Goal: Task Accomplishment & Management: Manage account settings

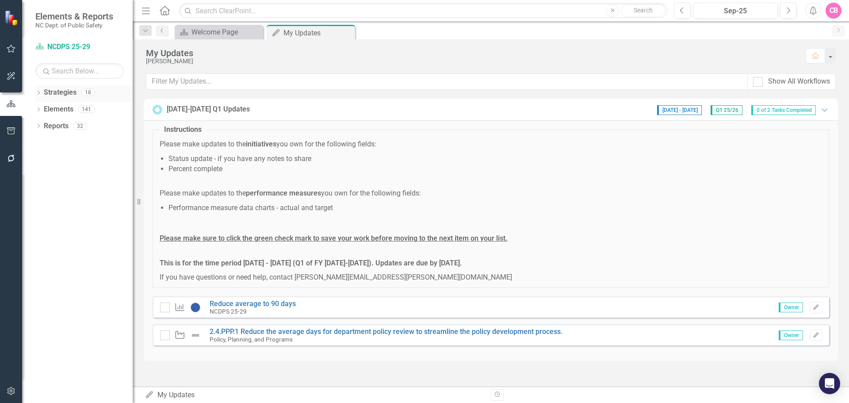
click at [39, 95] on icon "Dropdown" at bounding box center [38, 93] width 6 height 5
click at [42, 106] on icon "Dropdown" at bounding box center [43, 108] width 7 height 5
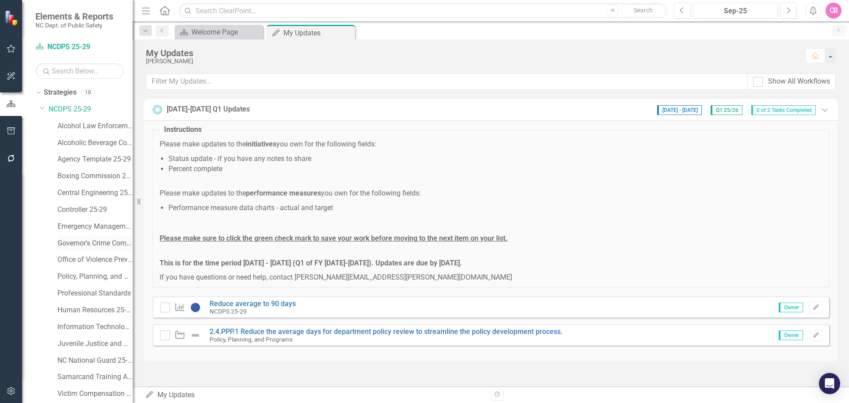
scroll to position [34, 0]
click at [100, 244] on link "Policy, Planning, and Programs" at bounding box center [94, 242] width 75 height 10
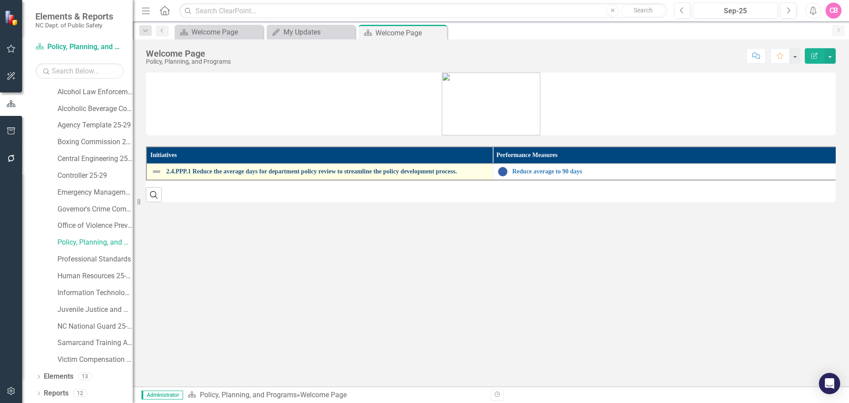
click at [254, 172] on link "2.4.PPP.1 Reduce the average days for department policy review to streamline th…" at bounding box center [327, 171] width 322 height 7
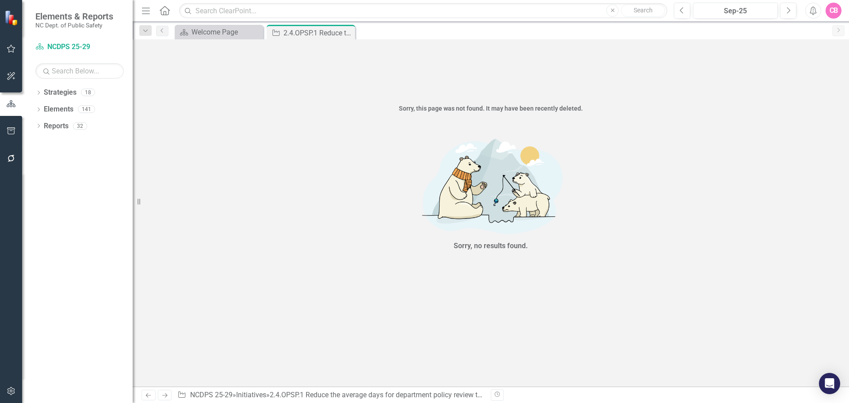
click at [668, 189] on div "Sorry, no results found." at bounding box center [491, 194] width 716 height 144
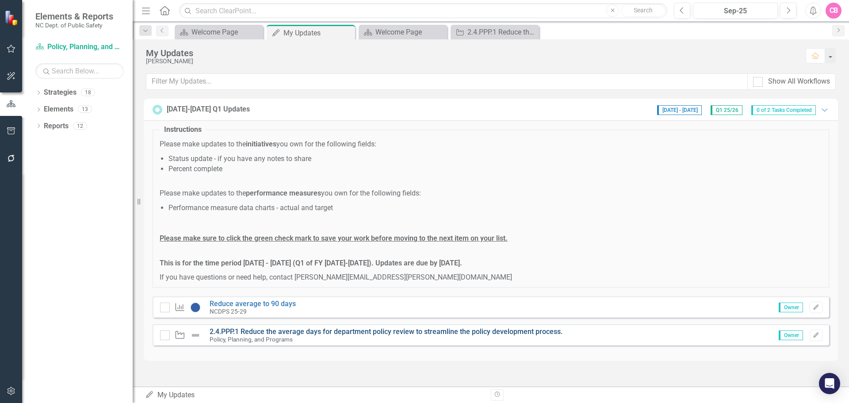
click at [386, 332] on link "2.4.PPP.1 Reduce the average days for department policy review to streamline th…" at bounding box center [386, 331] width 353 height 8
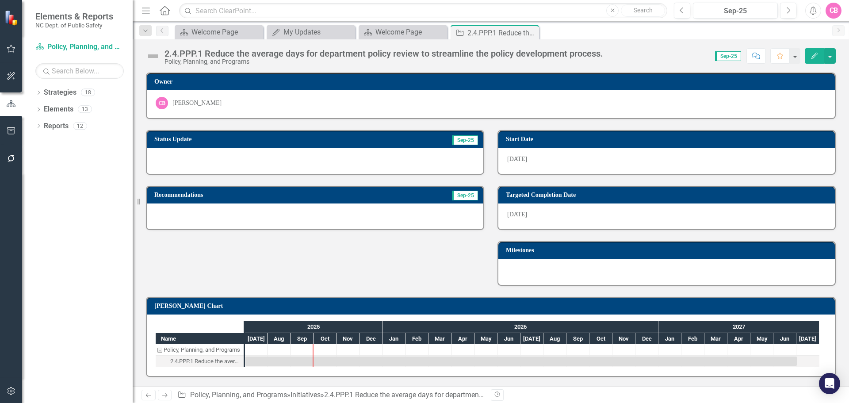
click at [360, 157] on div at bounding box center [315, 161] width 337 height 26
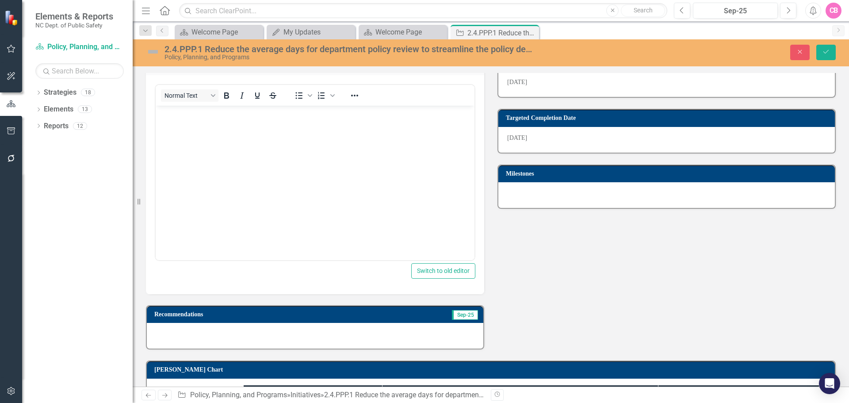
scroll to position [210, 0]
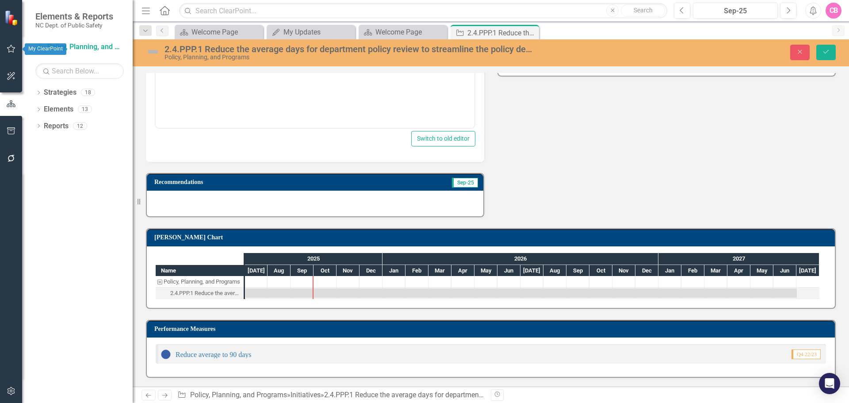
click at [11, 49] on icon "button" at bounding box center [11, 48] width 9 height 7
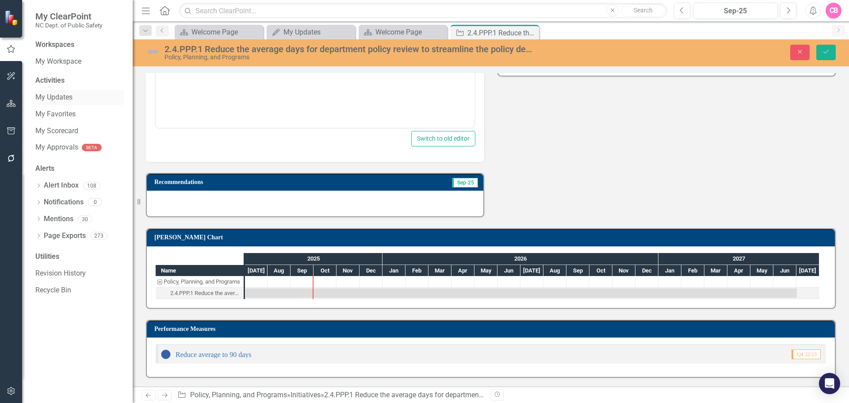
click at [72, 95] on link "My Updates" at bounding box center [79, 97] width 88 height 10
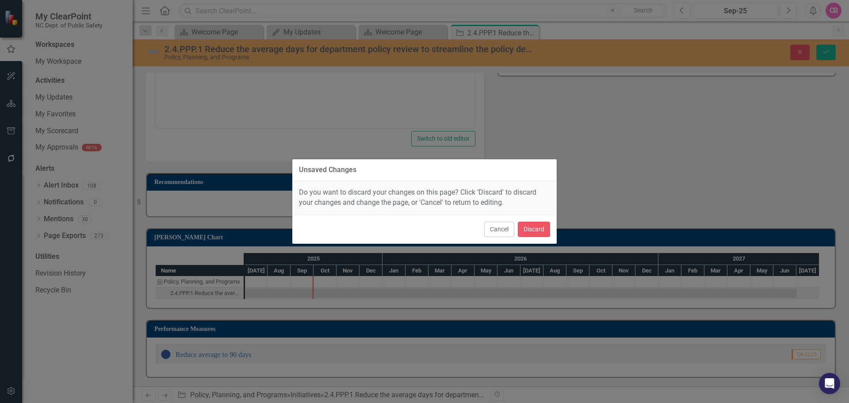
click at [555, 229] on div "Cancel Discard" at bounding box center [424, 228] width 264 height 29
click at [544, 225] on button "Discard" at bounding box center [534, 229] width 32 height 15
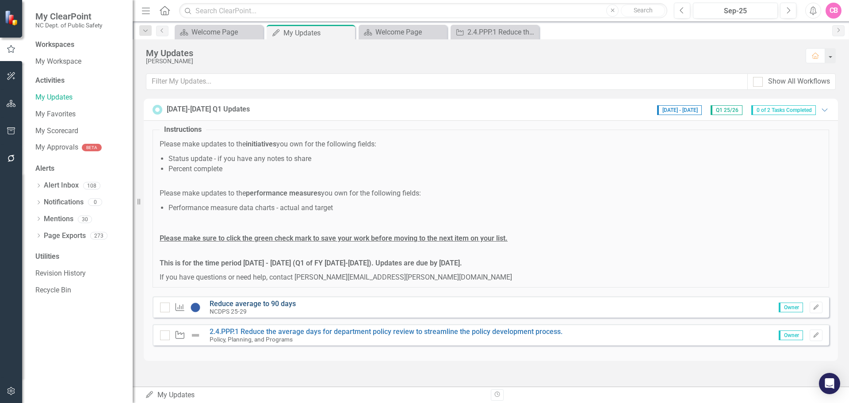
click at [273, 303] on link "Reduce average to 90 days" at bounding box center [253, 303] width 86 height 8
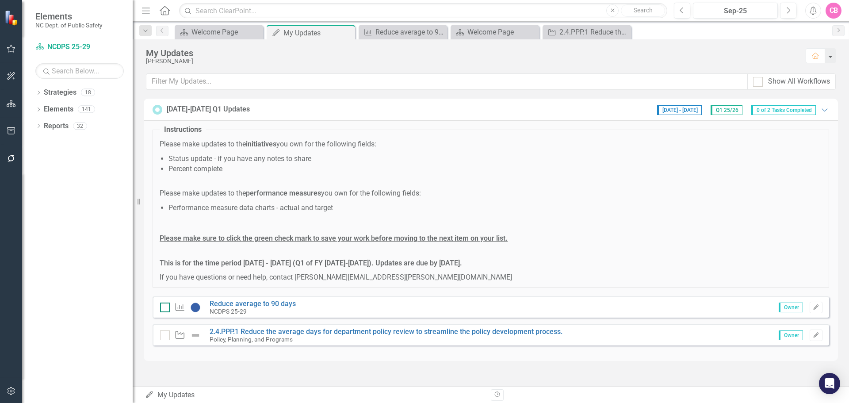
click at [164, 306] on input "checkbox" at bounding box center [163, 305] width 6 height 6
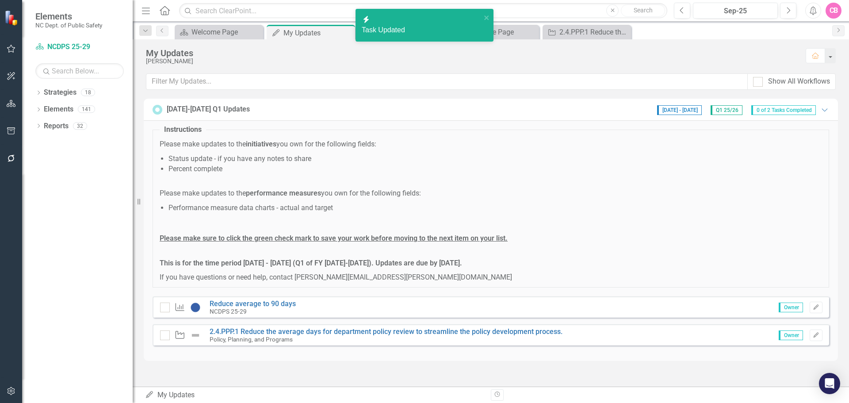
checkbox input "true"
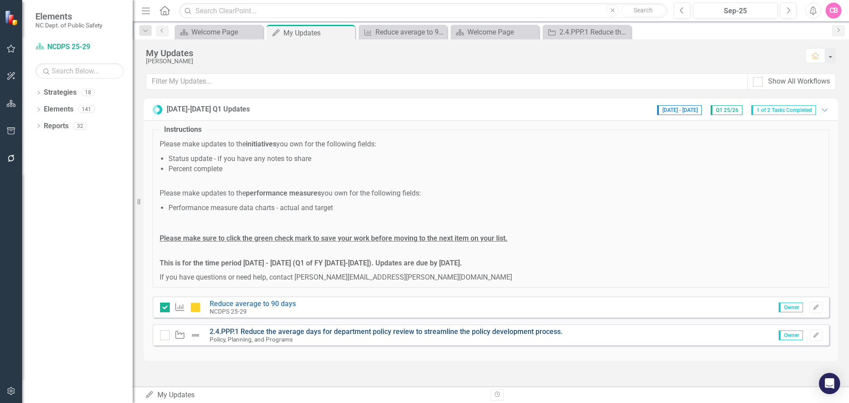
click at [274, 330] on link "2.4.PPP.1 Reduce the average days for department policy review to streamline th…" at bounding box center [386, 331] width 353 height 8
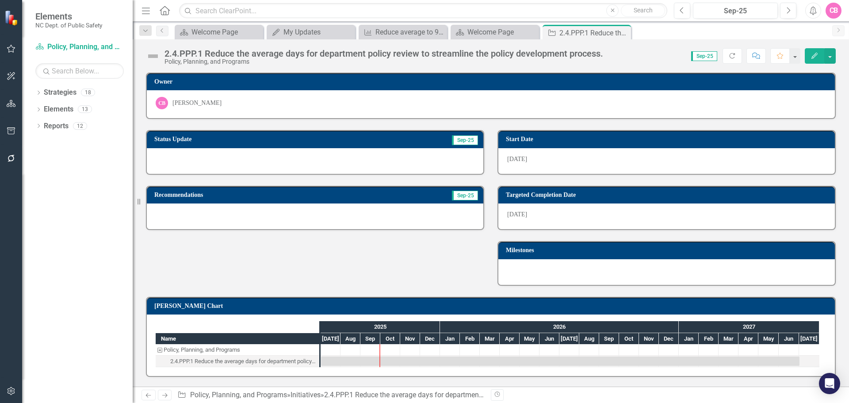
click at [228, 156] on div at bounding box center [315, 161] width 337 height 26
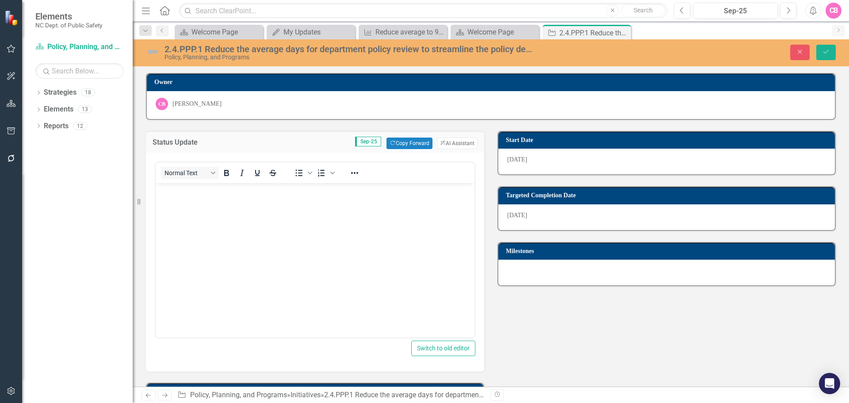
click at [264, 212] on body "Rich Text Area. Press ALT-0 for help." at bounding box center [315, 249] width 319 height 133
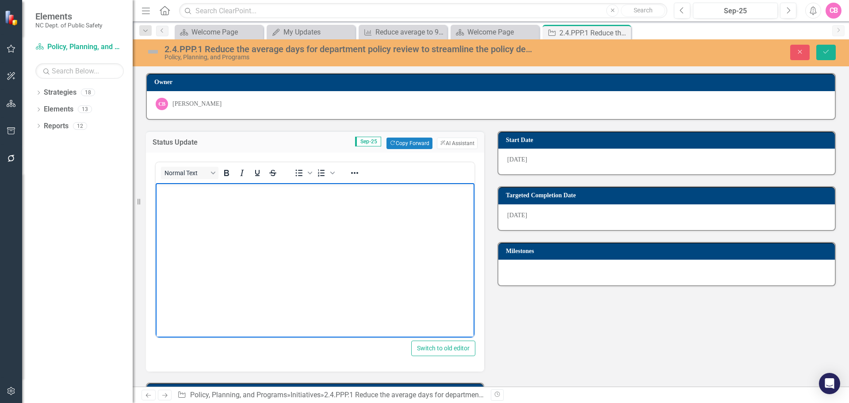
click at [630, 313] on div "Status Update Sep-25 Copy Forward Copy Forward ClearPoint AI AI Assistant Norma…" at bounding box center [490, 273] width 703 height 307
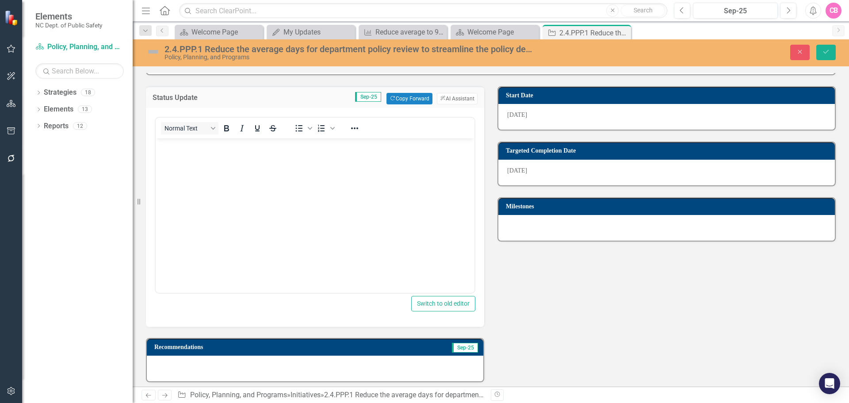
scroll to position [133, 0]
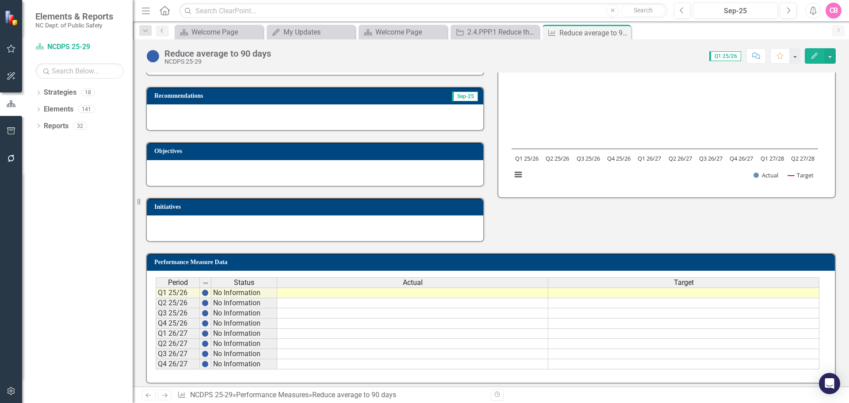
scroll to position [105, 0]
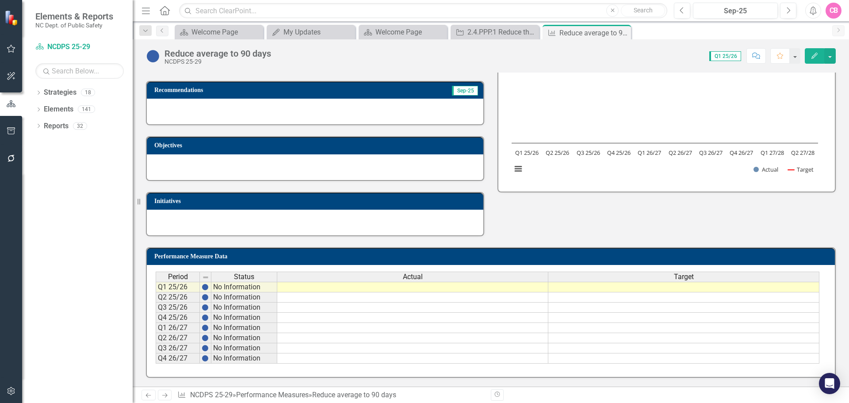
click at [346, 289] on td at bounding box center [412, 287] width 271 height 11
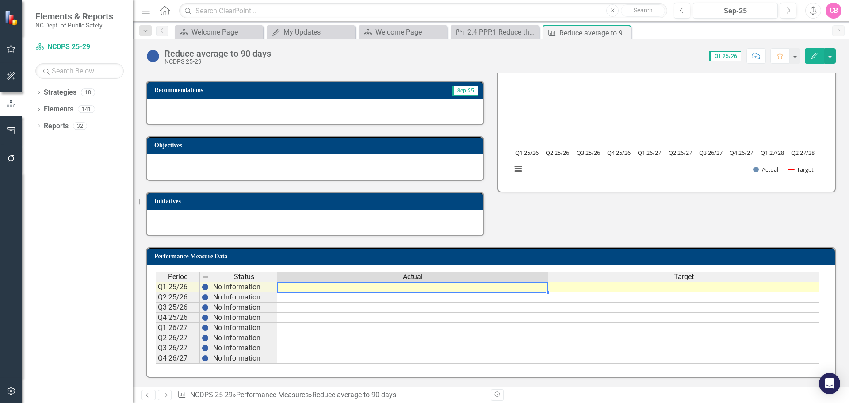
click at [346, 289] on td at bounding box center [412, 287] width 271 height 11
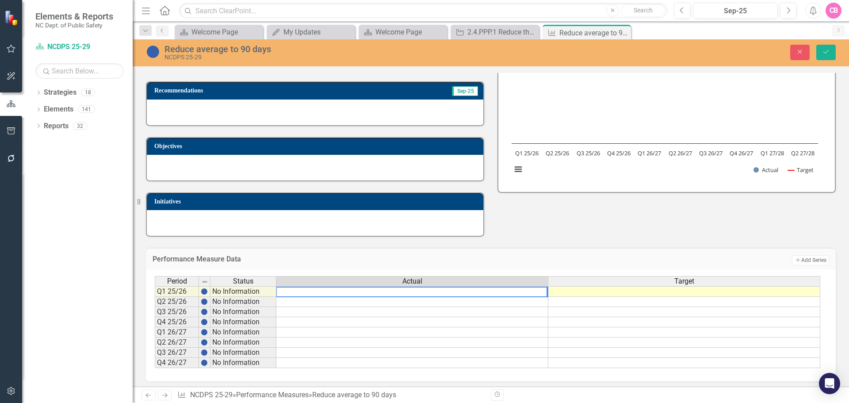
click at [349, 291] on textarea at bounding box center [412, 292] width 272 height 11
type textarea "114"
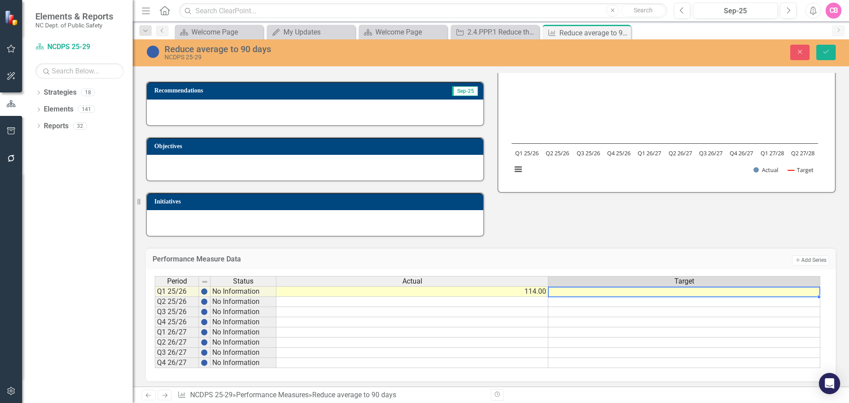
click at [653, 294] on td at bounding box center [684, 291] width 272 height 11
type textarea "1"
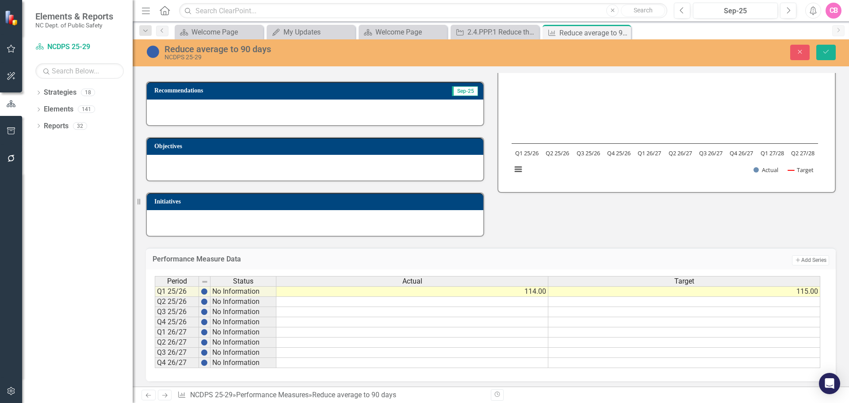
click at [524, 300] on td at bounding box center [412, 302] width 272 height 10
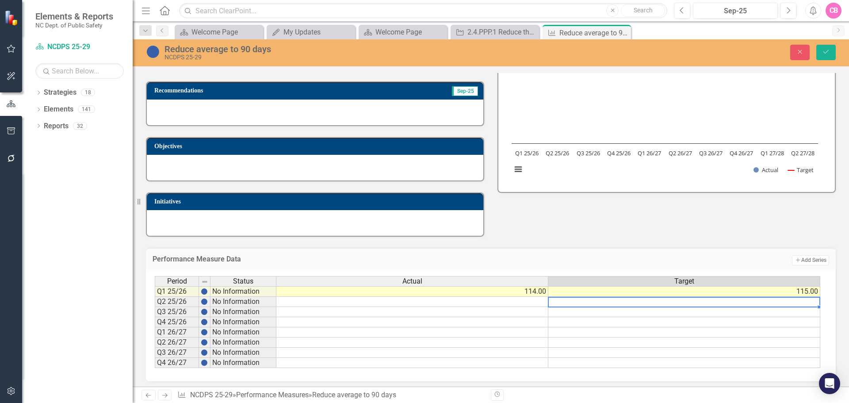
click at [601, 305] on td at bounding box center [684, 302] width 272 height 10
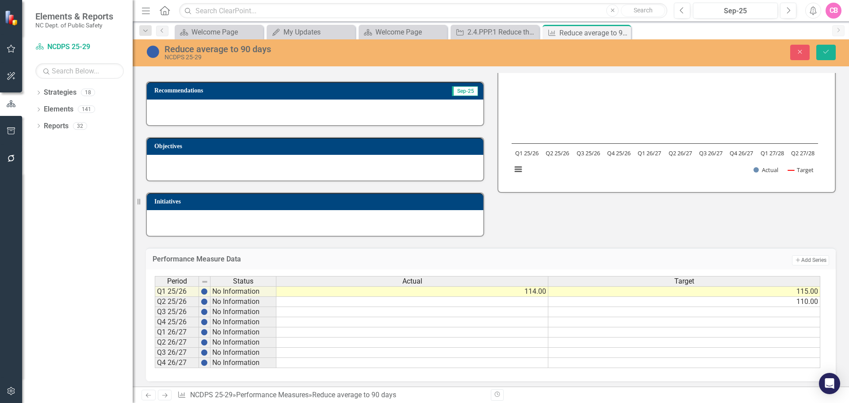
click at [602, 306] on td "110.00" at bounding box center [684, 302] width 272 height 10
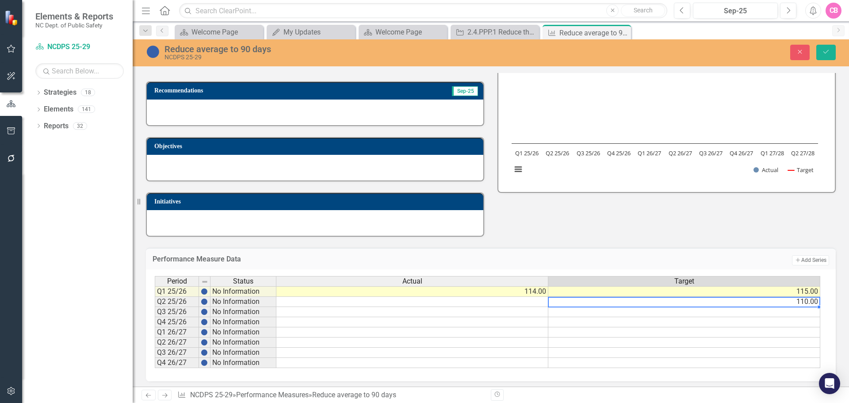
click at [605, 313] on td at bounding box center [684, 312] width 272 height 10
type textarea "105"
click at [623, 322] on td at bounding box center [684, 322] width 272 height 10
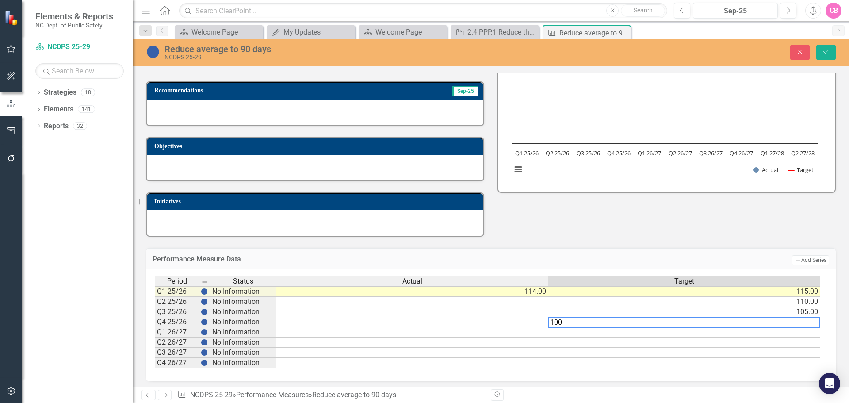
type textarea "100"
click at [620, 333] on td at bounding box center [684, 332] width 272 height 10
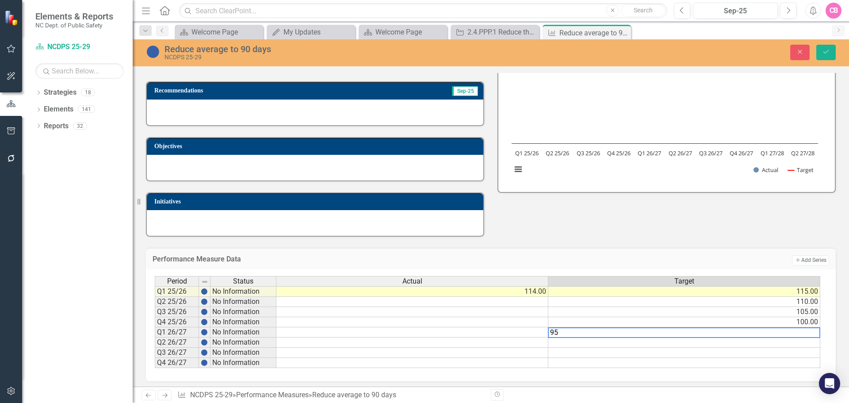
type textarea "95"
click at [621, 343] on td at bounding box center [684, 342] width 272 height 10
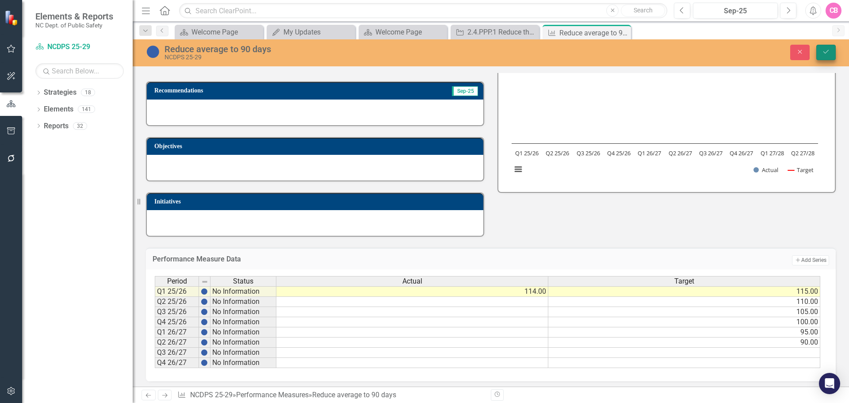
type textarea "90"
click at [829, 51] on icon "Save" at bounding box center [826, 52] width 8 height 6
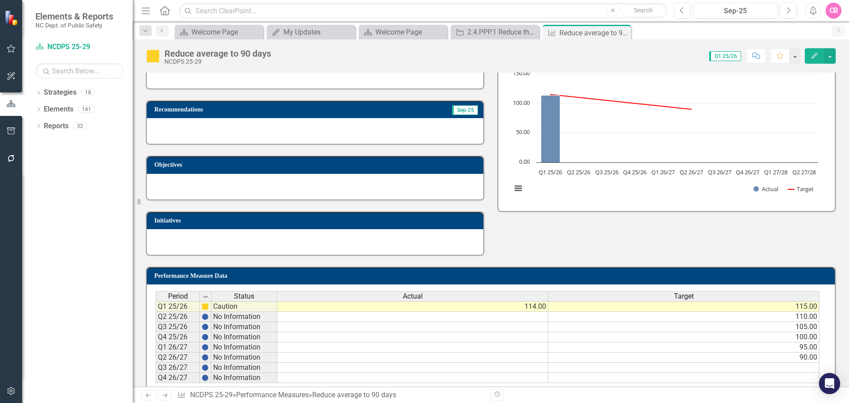
scroll to position [88, 0]
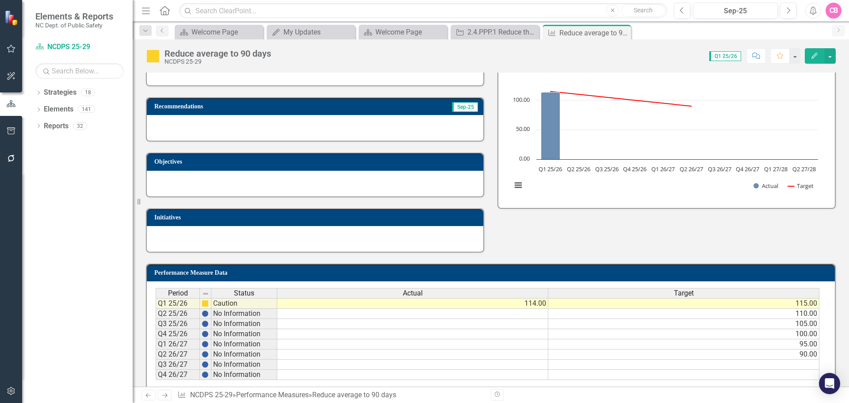
click at [734, 368] on td at bounding box center [683, 365] width 271 height 10
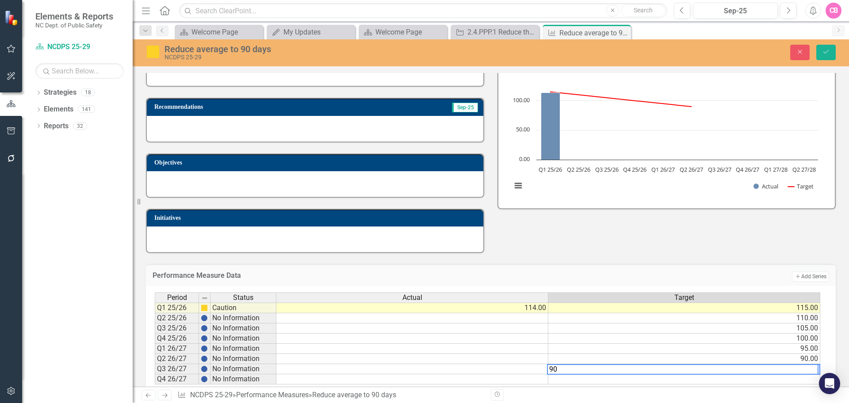
type textarea "90"
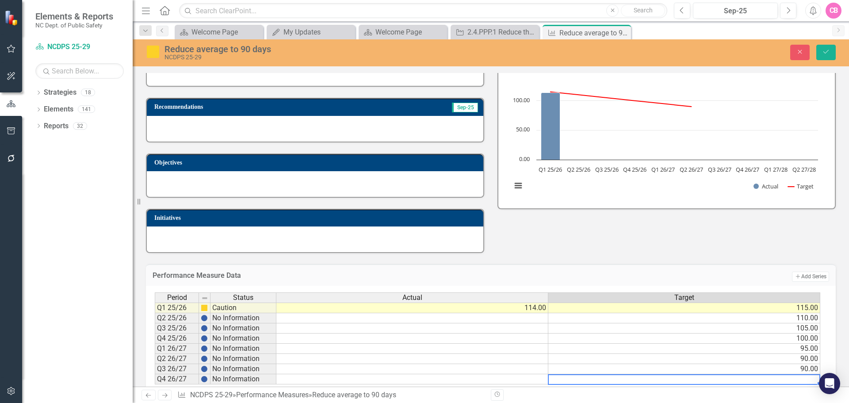
click at [734, 380] on td at bounding box center [684, 379] width 272 height 10
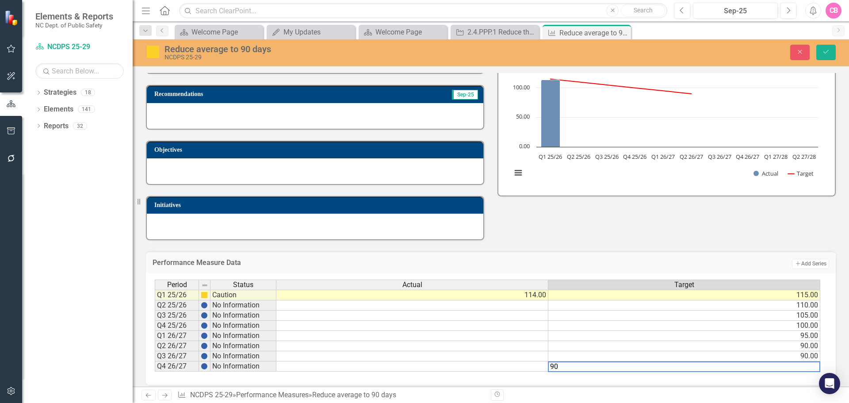
scroll to position [108, 0]
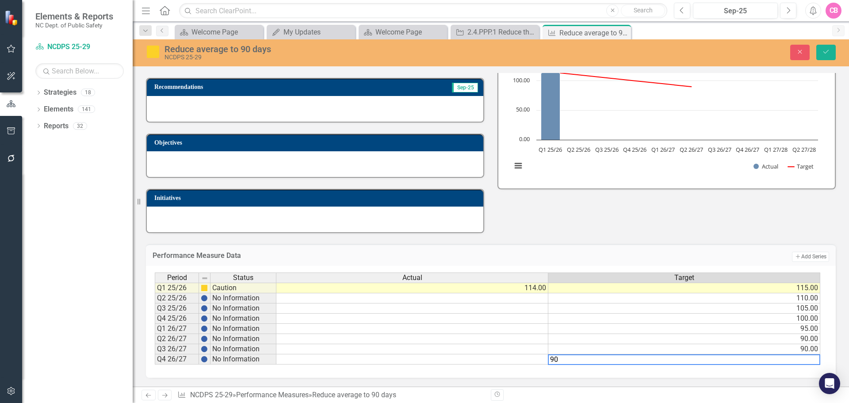
type textarea "90"
click at [733, 370] on div "Period Status Actual Target Q1 25/26 Caution 114.00 115.00 Q2 25/26 No Informat…" at bounding box center [491, 322] width 690 height 112
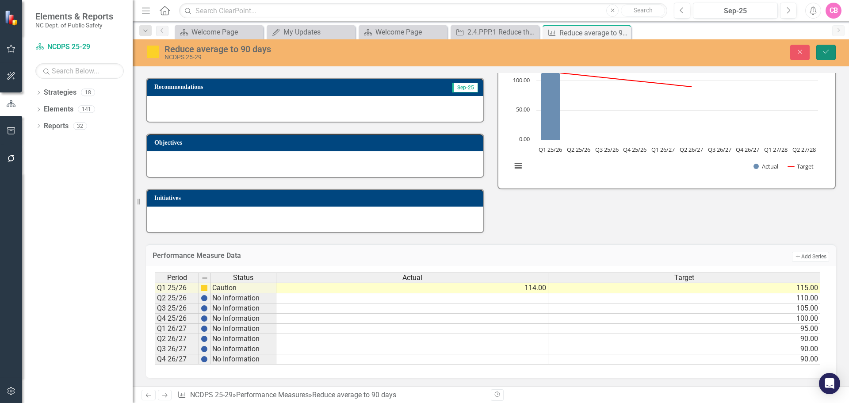
click at [831, 52] on button "Save" at bounding box center [825, 52] width 19 height 15
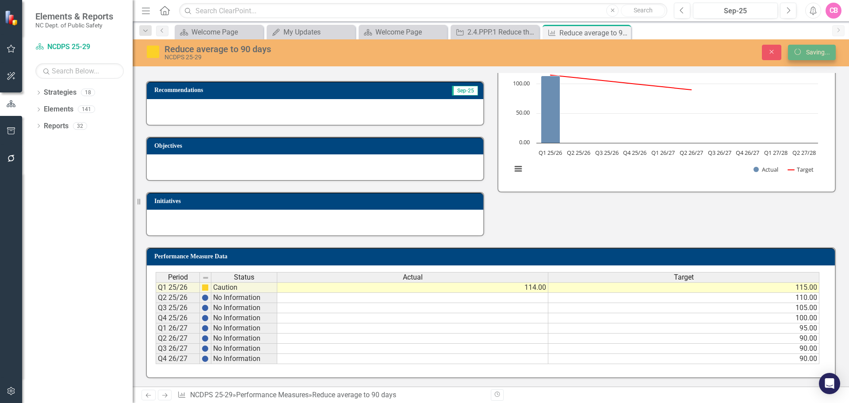
scroll to position [105, 0]
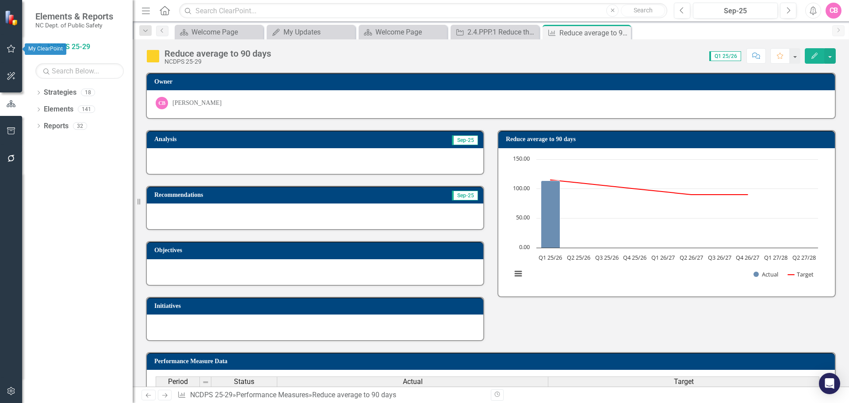
click at [11, 49] on icon "button" at bounding box center [11, 48] width 9 height 7
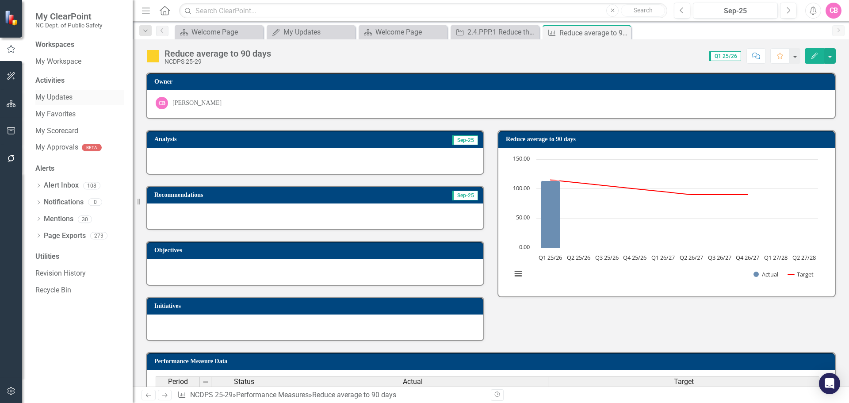
click at [57, 99] on link "My Updates" at bounding box center [79, 97] width 88 height 10
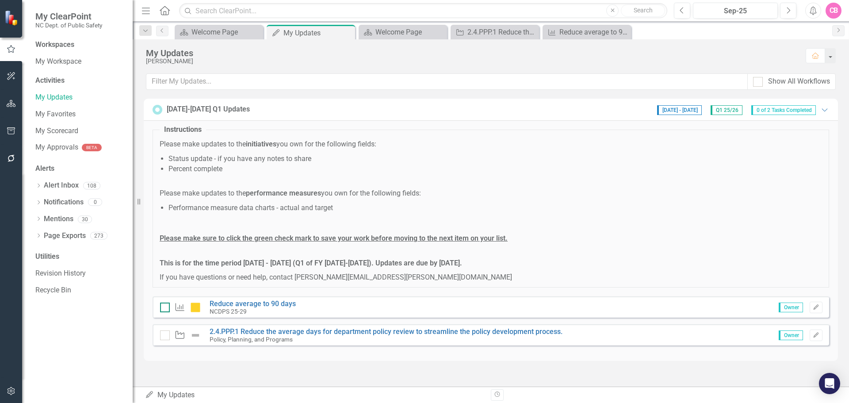
click at [165, 311] on div at bounding box center [165, 307] width 10 height 10
click at [165, 308] on input "checkbox" at bounding box center [163, 305] width 6 height 6
checkbox input "true"
click at [371, 329] on link "2.4.PPP.1 Reduce the average days for department policy review to streamline th…" at bounding box center [386, 331] width 353 height 8
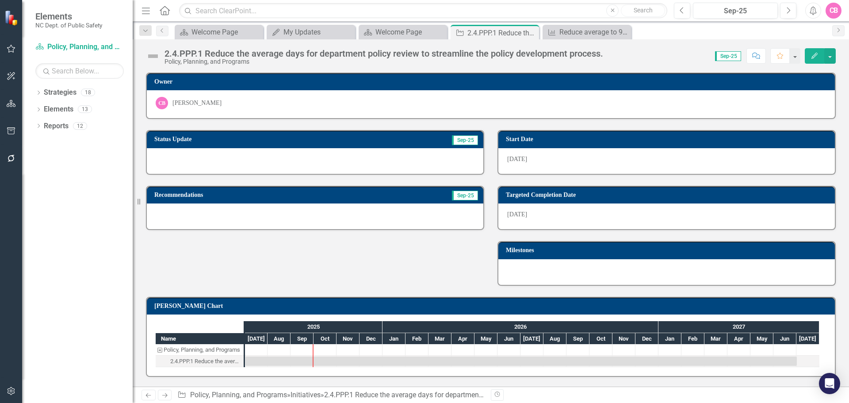
click at [344, 165] on div at bounding box center [315, 161] width 337 height 26
click at [344, 164] on div at bounding box center [315, 161] width 337 height 26
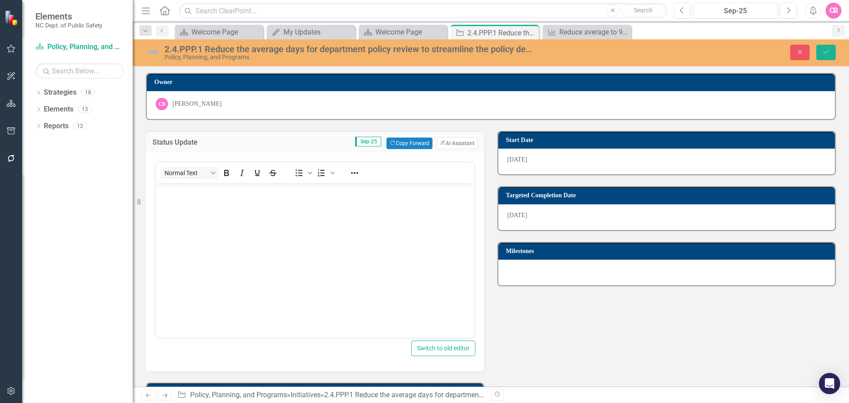
click at [549, 304] on div "Status Update Sep-25 Copy Forward Copy Forward ClearPoint AI AI Assistant Norma…" at bounding box center [490, 273] width 703 height 307
click at [559, 299] on div "Status Update Sep-25 Copy Forward Copy Forward ClearPoint AI AI Assistant Norma…" at bounding box center [490, 273] width 703 height 307
click at [804, 54] on icon "Close" at bounding box center [800, 52] width 8 height 6
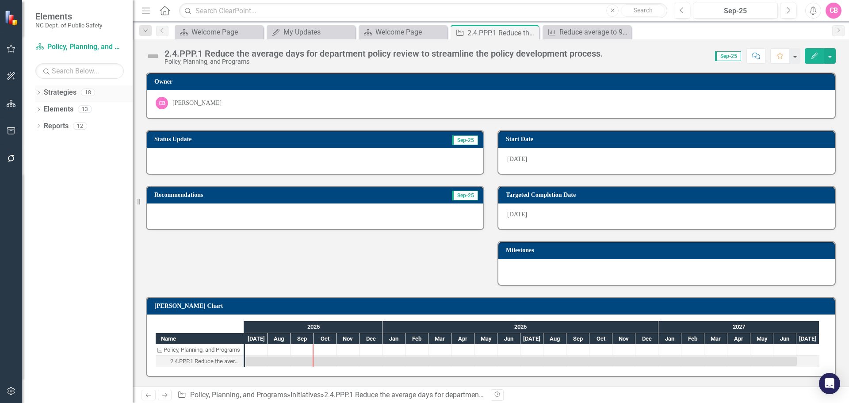
click at [37, 90] on div "Dropdown" at bounding box center [38, 94] width 6 height 8
click at [46, 108] on icon "Dropdown" at bounding box center [43, 108] width 7 height 5
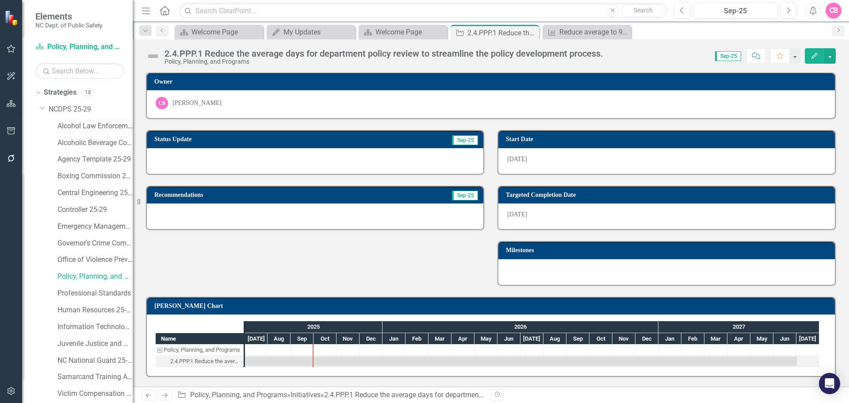
click at [71, 130] on link "Alcohol Law Enforcement 25-29" at bounding box center [94, 126] width 75 height 10
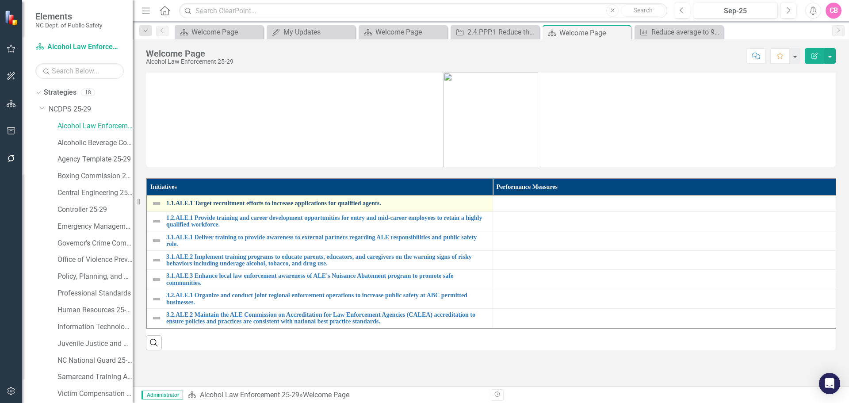
click at [211, 205] on link "1.1.ALE.1 Target recruitment efforts to increase applications for qualified age…" at bounding box center [327, 203] width 322 height 7
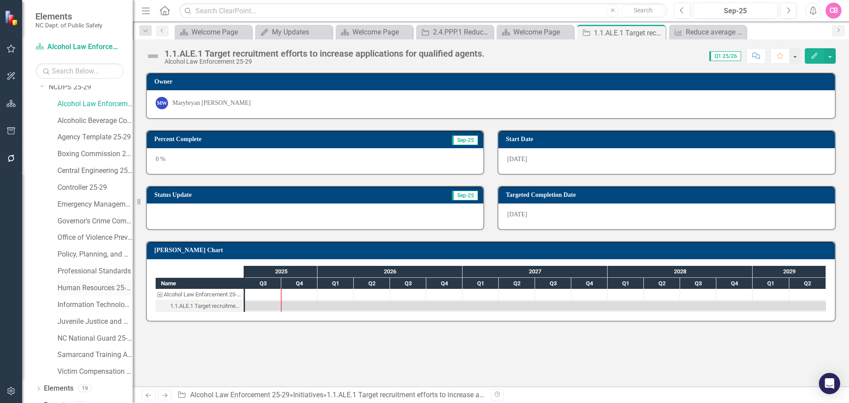
scroll to position [34, 0]
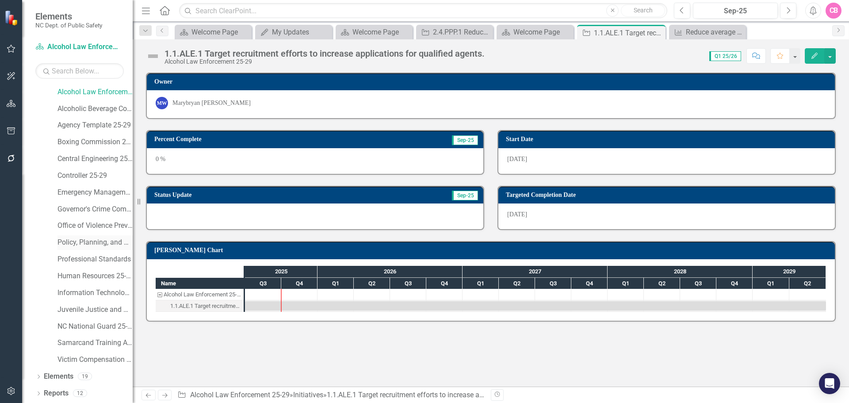
click at [94, 240] on link "Policy, Planning, and Programs" at bounding box center [94, 242] width 75 height 10
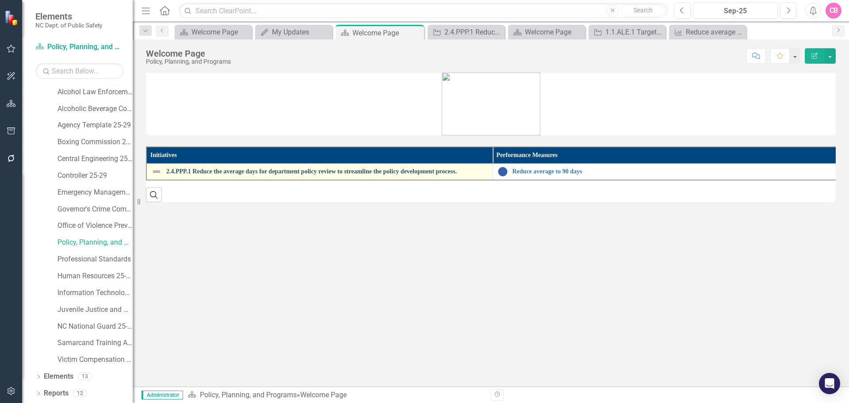
click at [257, 168] on link "2.4.PPP.1 Reduce the average days for department policy review to streamline th…" at bounding box center [327, 171] width 322 height 7
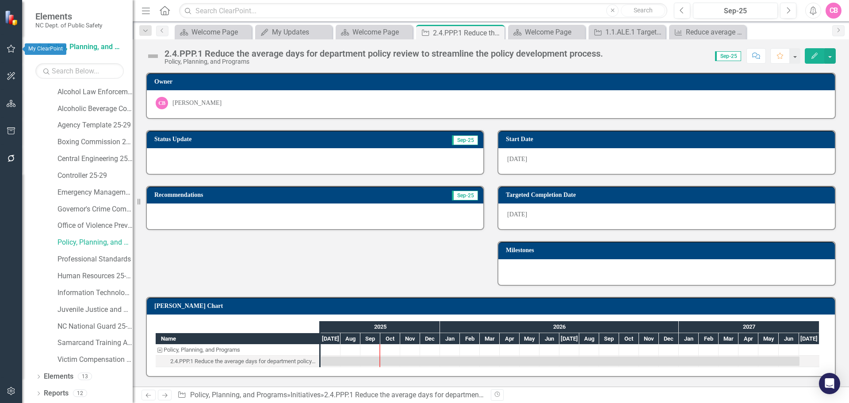
click at [14, 46] on icon "button" at bounding box center [11, 48] width 9 height 7
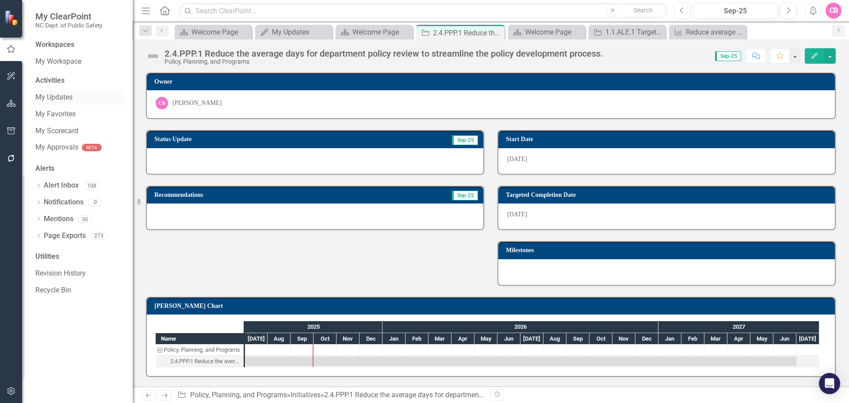
click at [58, 100] on link "My Updates" at bounding box center [79, 97] width 88 height 10
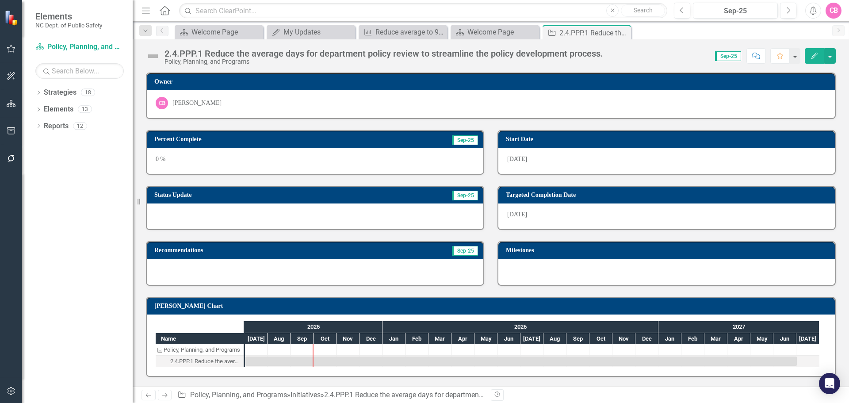
click at [243, 168] on div "0 %" at bounding box center [315, 161] width 337 height 26
click at [201, 157] on div "0 %" at bounding box center [315, 161] width 337 height 26
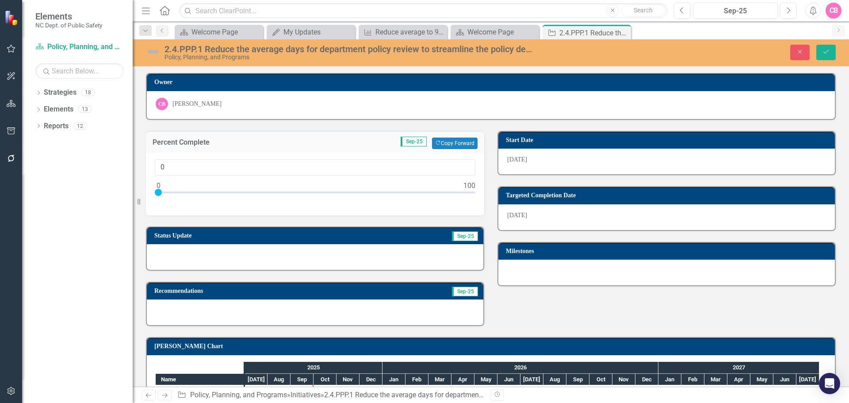
click at [201, 157] on div "0" at bounding box center [315, 184] width 338 height 63
click at [172, 166] on input "0" at bounding box center [315, 167] width 321 height 16
type input "10"
drag, startPoint x: 159, startPoint y: 190, endPoint x: 191, endPoint y: 195, distance: 32.6
click at [191, 195] on div at bounding box center [189, 192] width 7 height 7
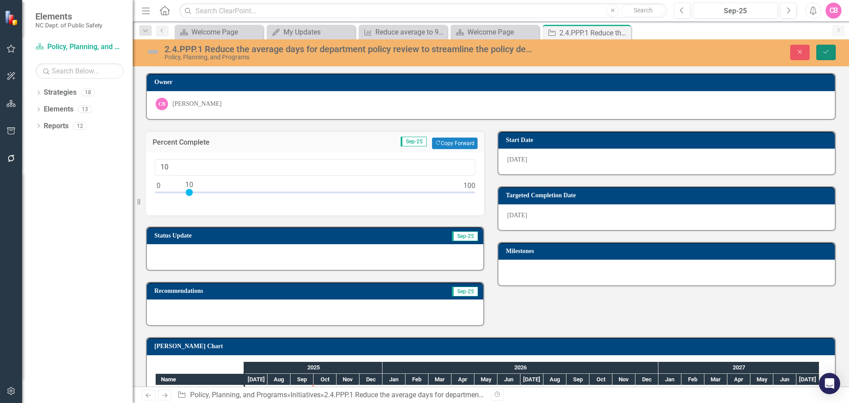
click at [834, 51] on button "Save" at bounding box center [825, 52] width 19 height 15
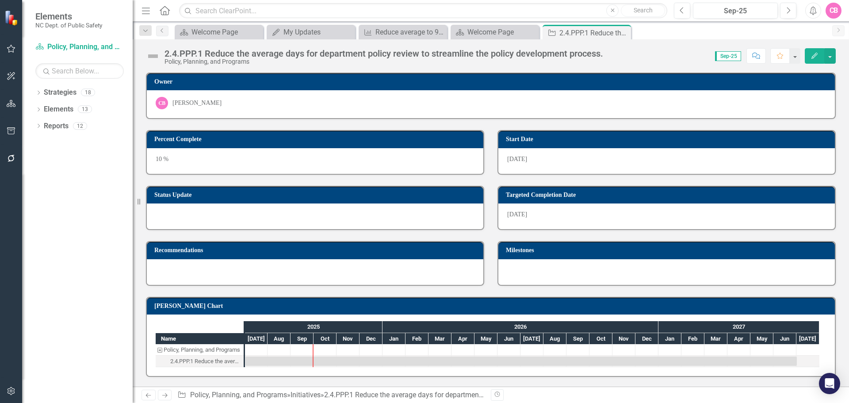
click at [234, 215] on div at bounding box center [315, 216] width 337 height 26
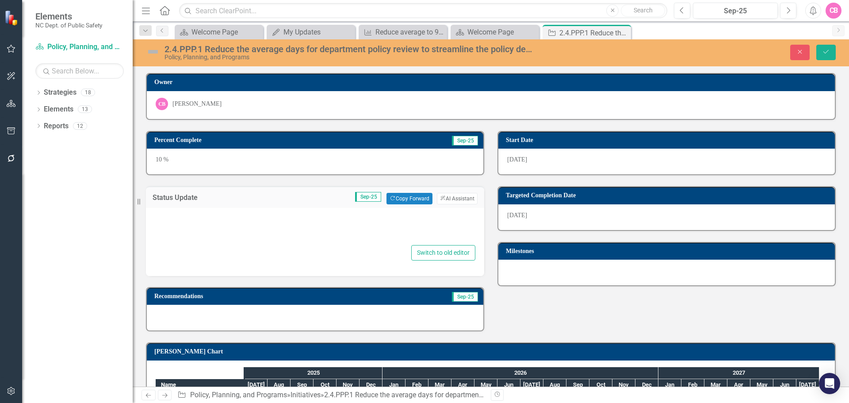
click at [221, 235] on div at bounding box center [315, 228] width 321 height 28
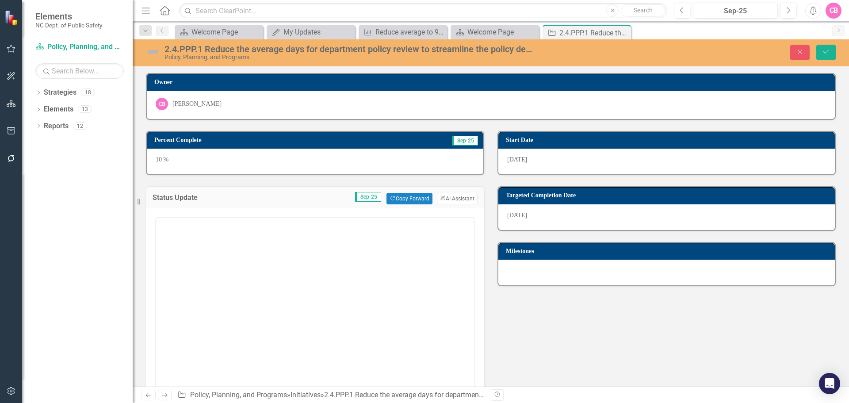
click at [168, 218] on div at bounding box center [315, 220] width 319 height 4
click at [194, 265] on body "Rich Text Area. Press ALT-0 for help." at bounding box center [315, 304] width 319 height 133
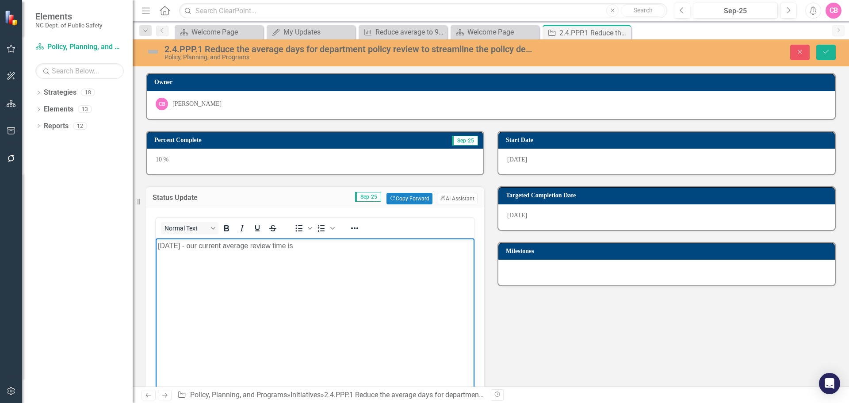
click at [356, 259] on body "9/2/25 - our current average review time is" at bounding box center [315, 304] width 319 height 133
click at [823, 49] on icon "Save" at bounding box center [826, 52] width 8 height 6
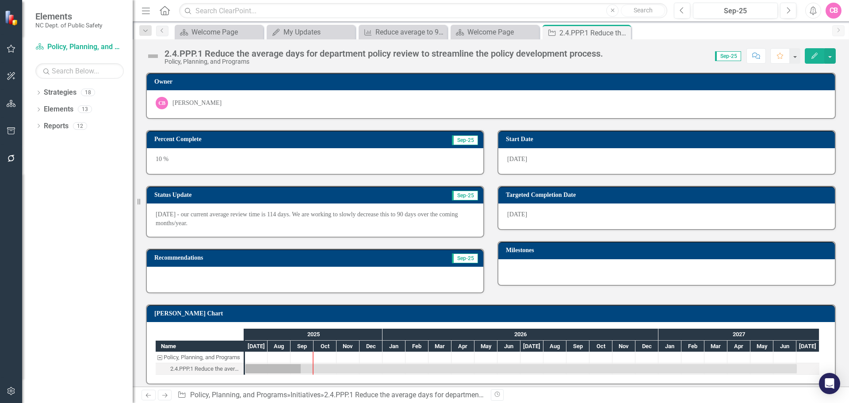
scroll to position [76, 0]
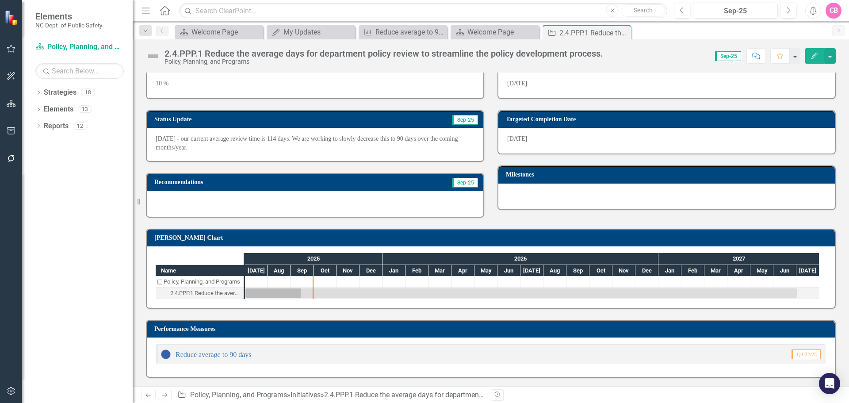
click at [217, 358] on div "Reduce average to 90 days" at bounding box center [206, 354] width 91 height 11
click at [214, 356] on link "Reduce average to 90 days" at bounding box center [214, 355] width 76 height 8
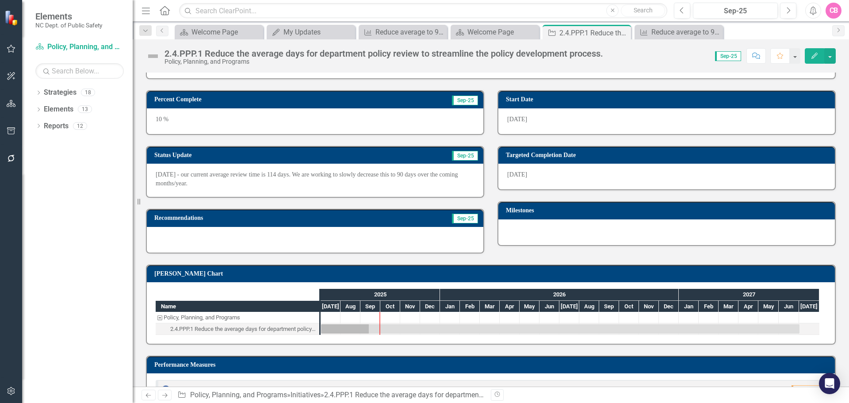
scroll to position [76, 0]
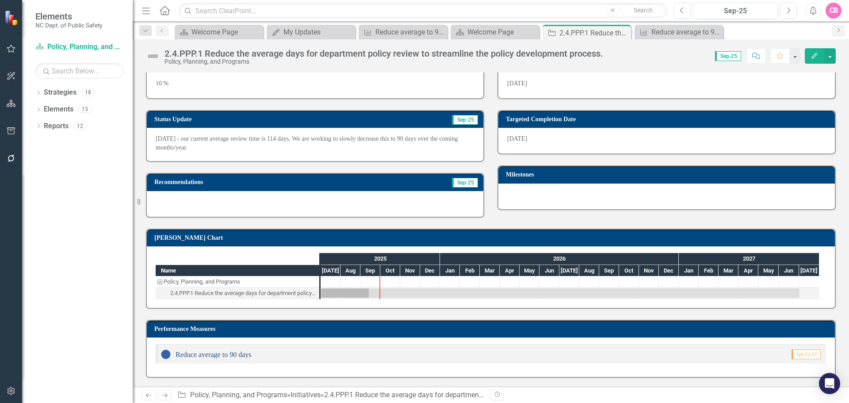
click at [237, 354] on link "Reduce average to 90 days" at bounding box center [214, 355] width 76 height 8
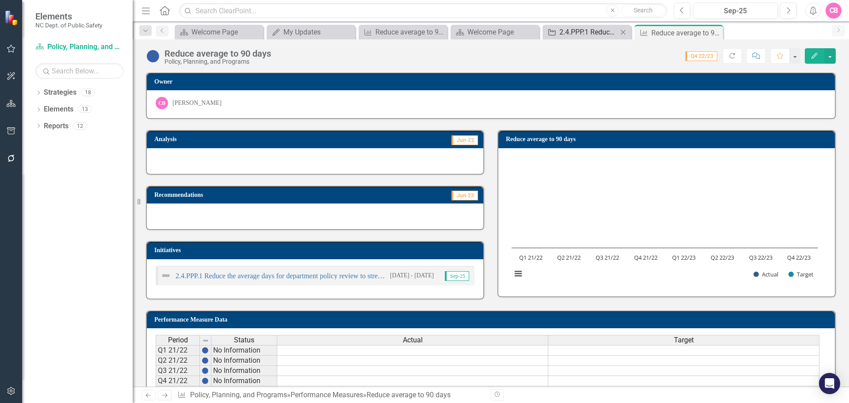
click at [589, 34] on div "2.4.PPP.1 Reduce the average days for department policy review to streamline th…" at bounding box center [588, 32] width 58 height 11
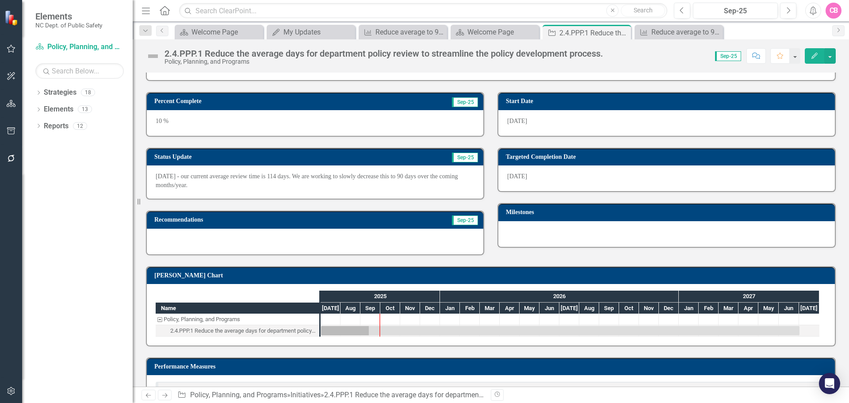
scroll to position [76, 0]
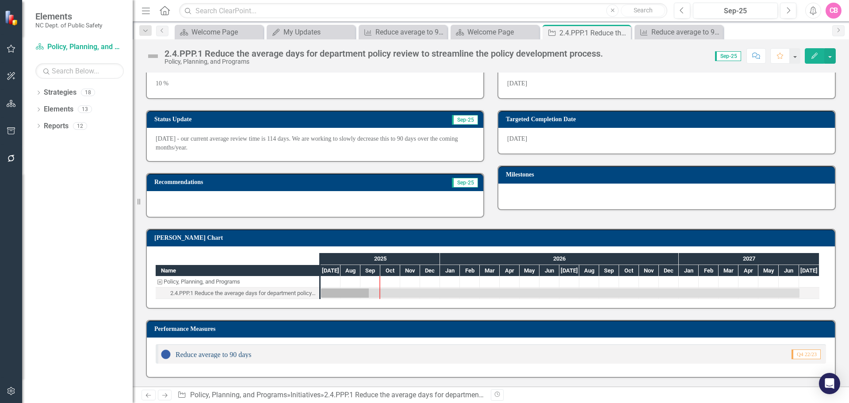
click at [211, 353] on link "Reduce average to 90 days" at bounding box center [214, 355] width 76 height 8
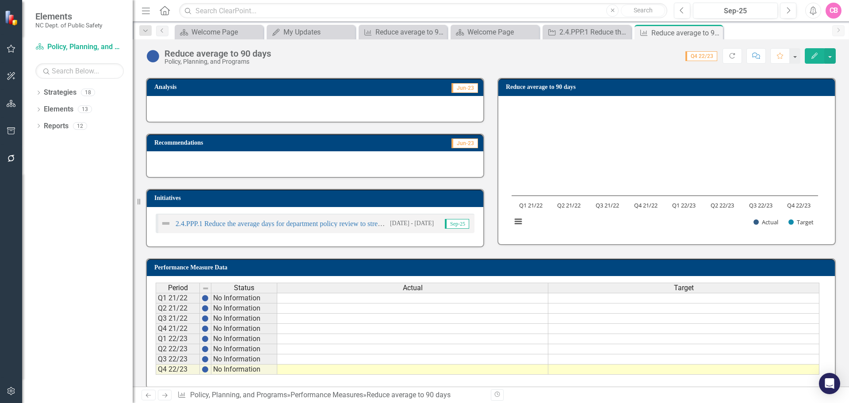
scroll to position [63, 0]
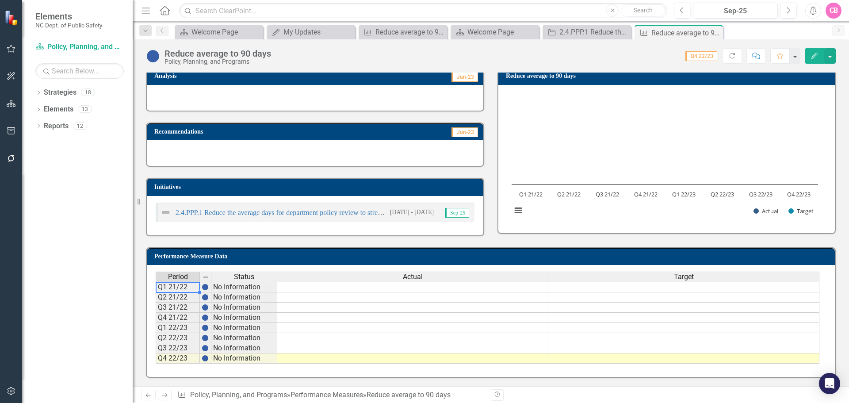
drag, startPoint x: 183, startPoint y: 289, endPoint x: 175, endPoint y: 288, distance: 7.6
click at [175, 288] on td "Q1 21/22" at bounding box center [178, 287] width 44 height 11
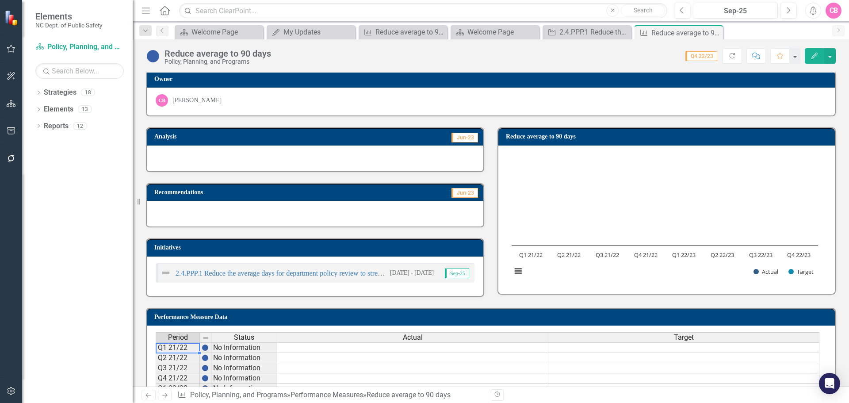
scroll to position [0, 0]
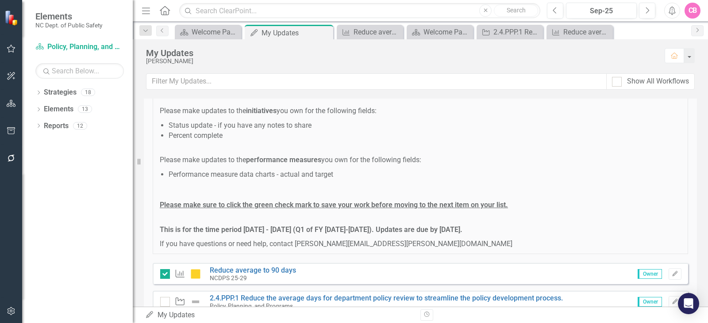
scroll to position [65, 0]
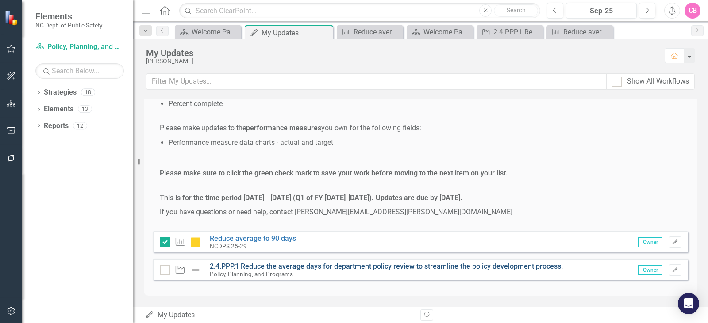
click at [278, 263] on link "2.4.PPP.1 Reduce the average days for department policy review to streamline th…" at bounding box center [386, 266] width 353 height 8
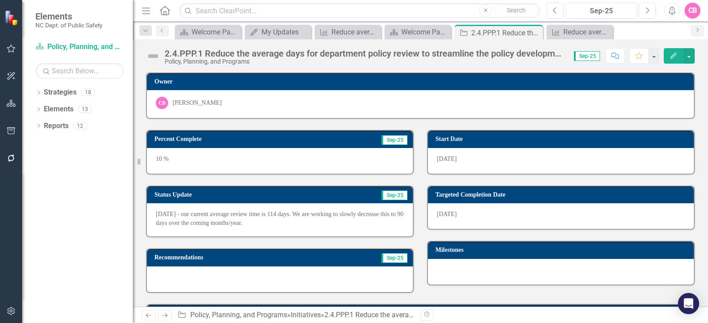
scroll to position [155, 0]
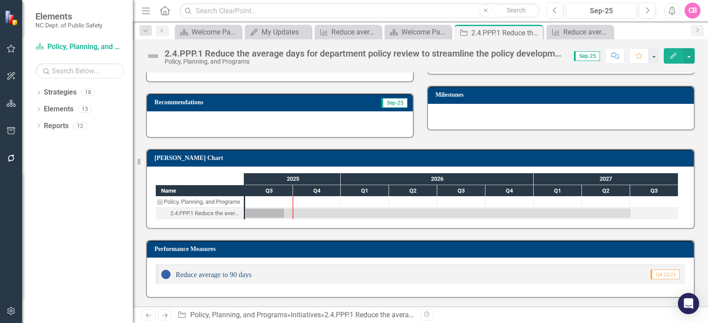
click at [229, 276] on link "Reduce average to 90 days" at bounding box center [214, 275] width 76 height 8
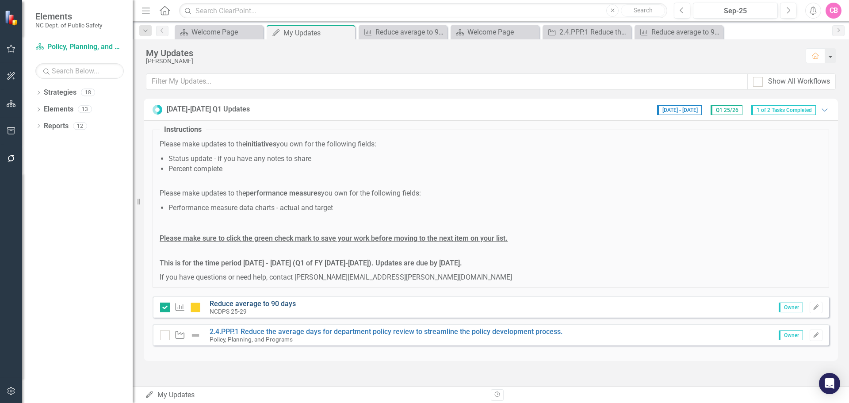
click at [250, 302] on link "Reduce average to 90 days" at bounding box center [253, 303] width 86 height 8
